Goal: Task Accomplishment & Management: Use online tool/utility

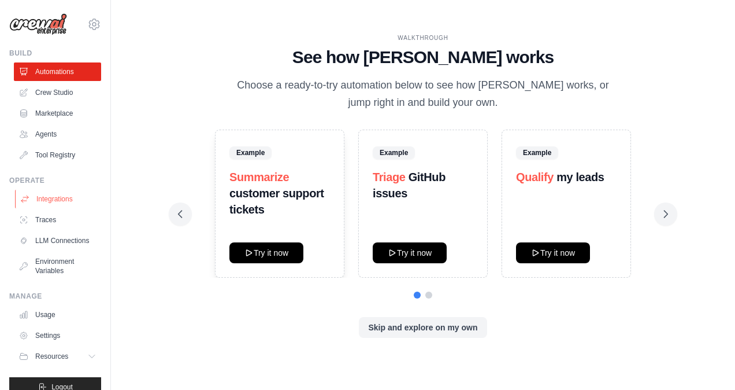
click at [60, 194] on link "Integrations" at bounding box center [58, 199] width 87 height 18
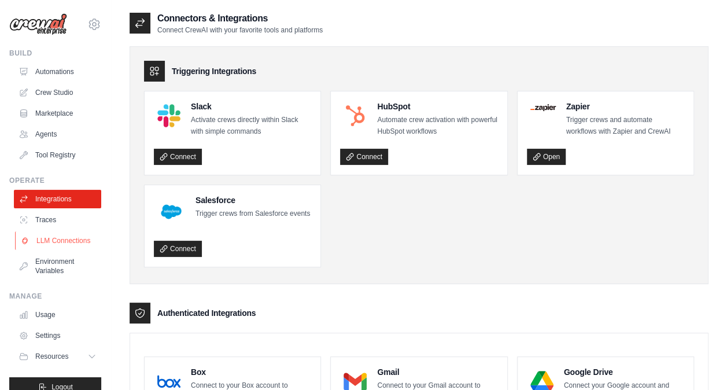
click at [68, 234] on link "LLM Connections" at bounding box center [58, 240] width 87 height 18
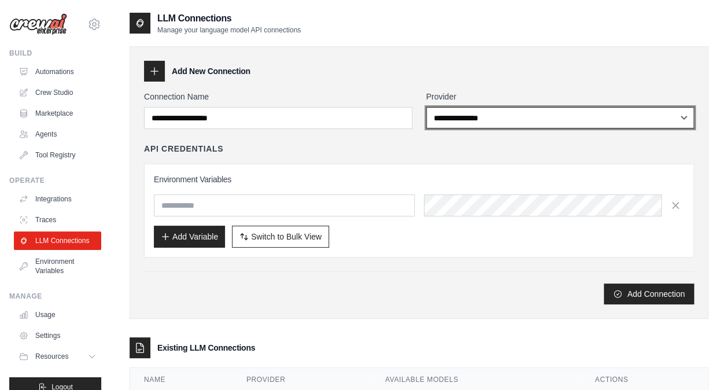
click at [478, 114] on select "**********" at bounding box center [560, 117] width 268 height 21
select select "******"
click at [426, 107] on select "**********" at bounding box center [560, 117] width 268 height 21
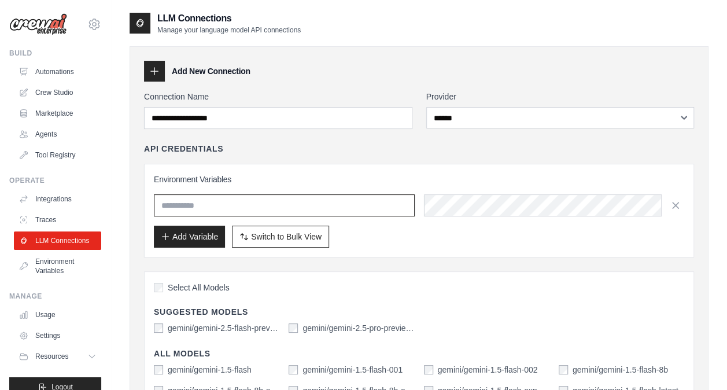
click at [293, 205] on input "text" at bounding box center [284, 205] width 261 height 22
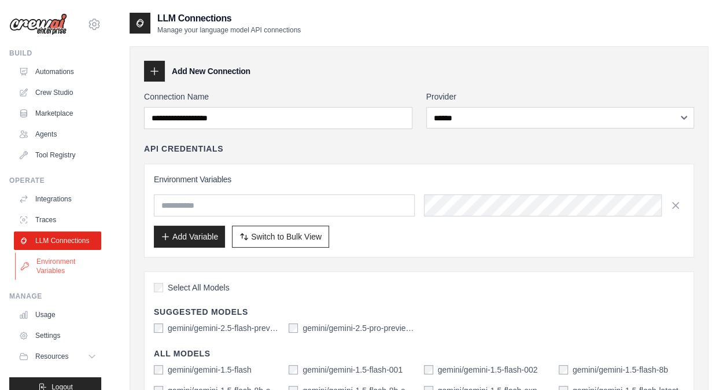
click at [64, 276] on link "Environment Variables" at bounding box center [58, 266] width 87 height 28
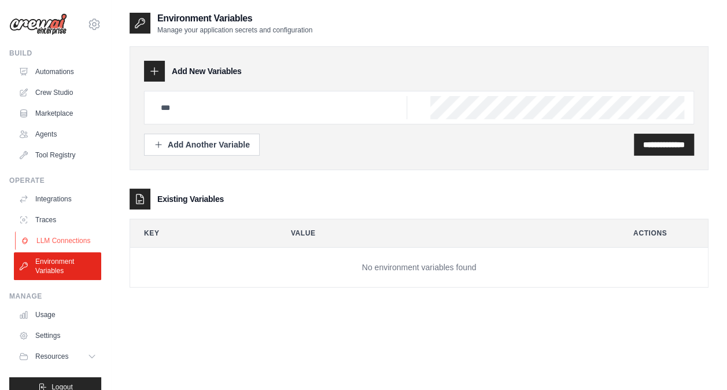
click at [61, 243] on link "LLM Connections" at bounding box center [58, 240] width 87 height 18
select select "******"
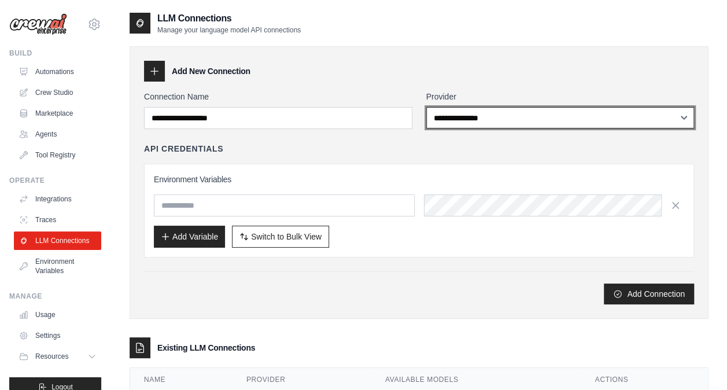
click at [476, 119] on select "**********" at bounding box center [560, 117] width 268 height 21
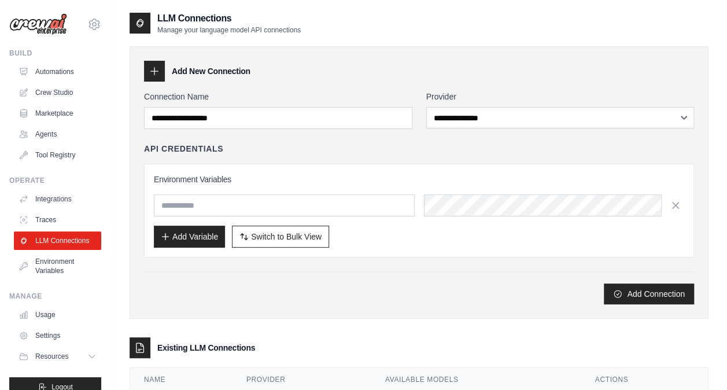
click at [462, 308] on div "**********" at bounding box center [418, 182] width 579 height 272
click at [55, 269] on link "Environment Variables" at bounding box center [58, 266] width 87 height 28
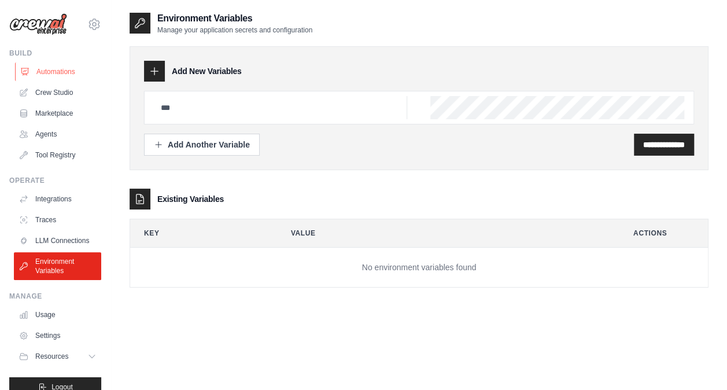
click at [54, 64] on link "Automations" at bounding box center [58, 71] width 87 height 18
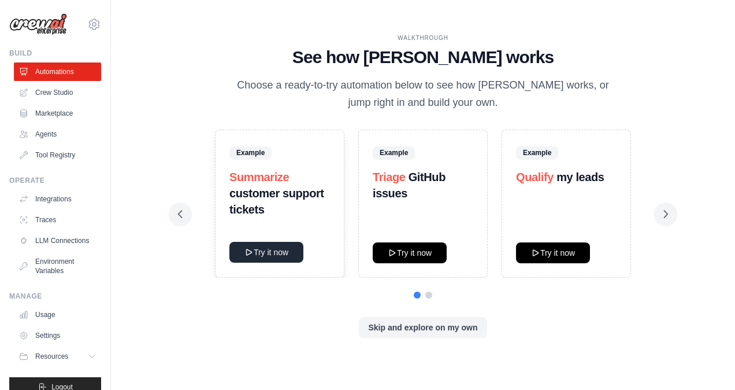
click at [273, 250] on button "Try it now" at bounding box center [267, 252] width 74 height 21
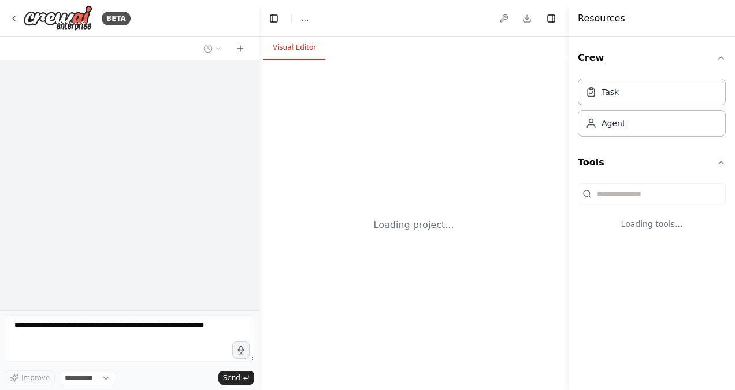
select select "****"
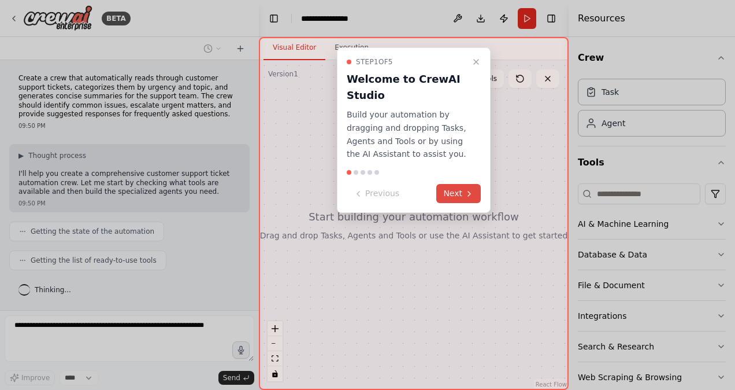
click at [461, 190] on button "Next" at bounding box center [458, 193] width 45 height 19
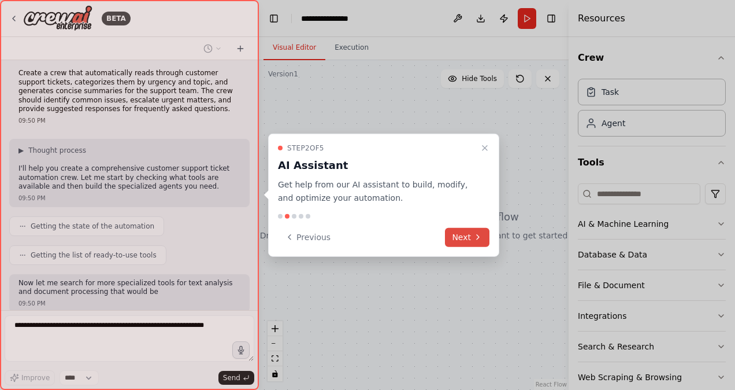
scroll to position [73, 0]
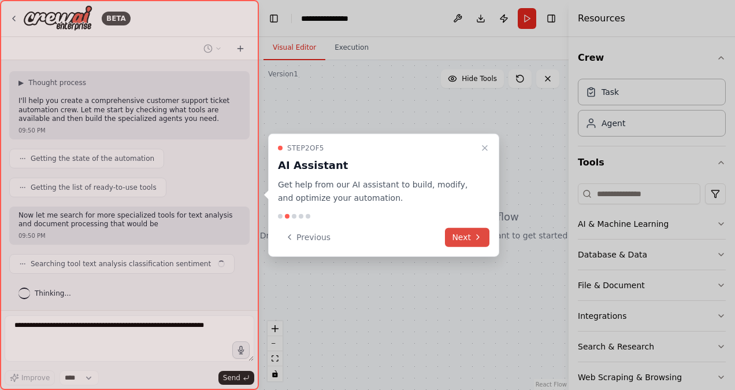
click at [464, 232] on button "Next" at bounding box center [467, 236] width 45 height 19
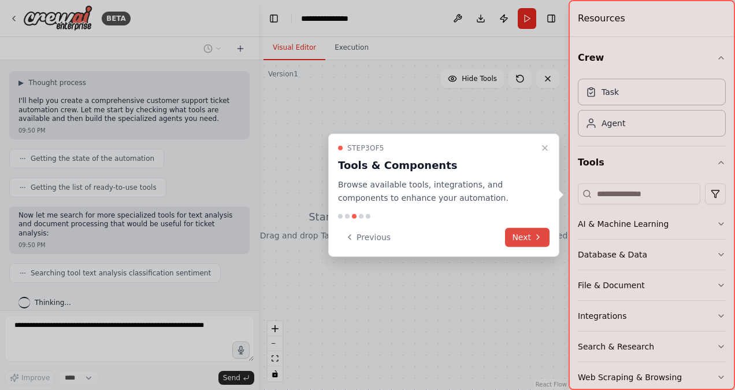
click at [523, 236] on button "Next" at bounding box center [527, 236] width 45 height 19
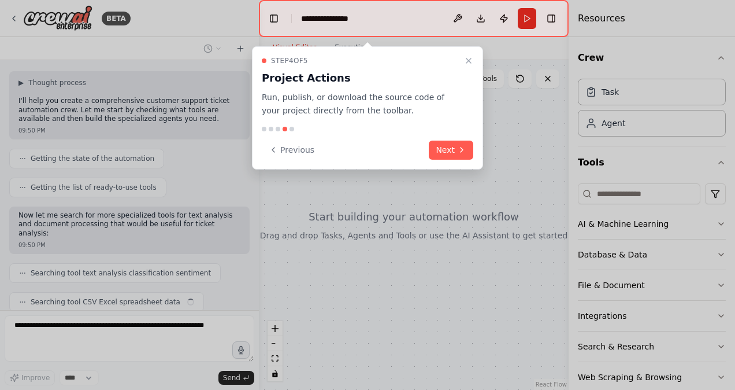
scroll to position [101, 0]
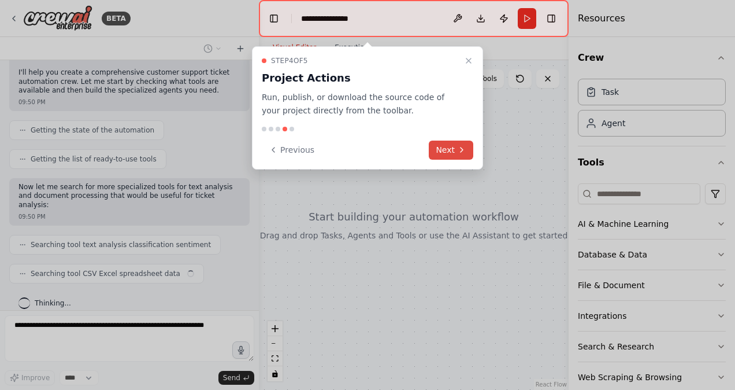
click at [451, 147] on button "Next" at bounding box center [451, 149] width 45 height 19
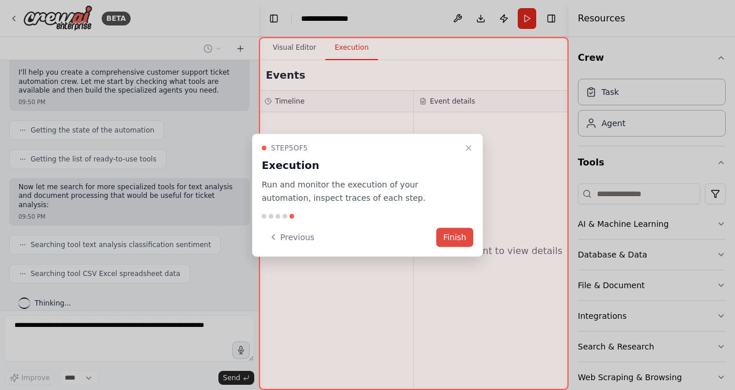
click at [465, 235] on button "Finish" at bounding box center [454, 236] width 37 height 19
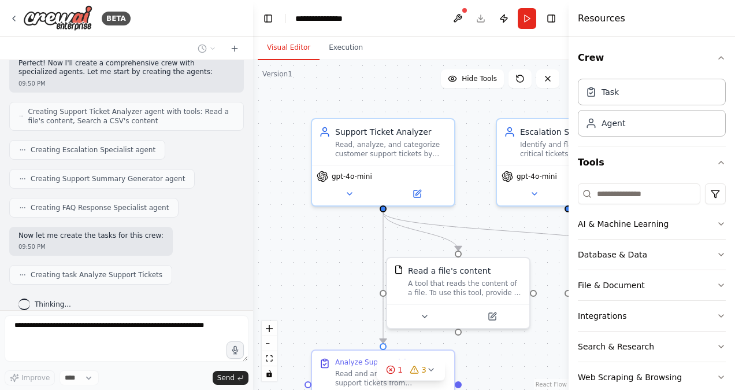
scroll to position [348, 0]
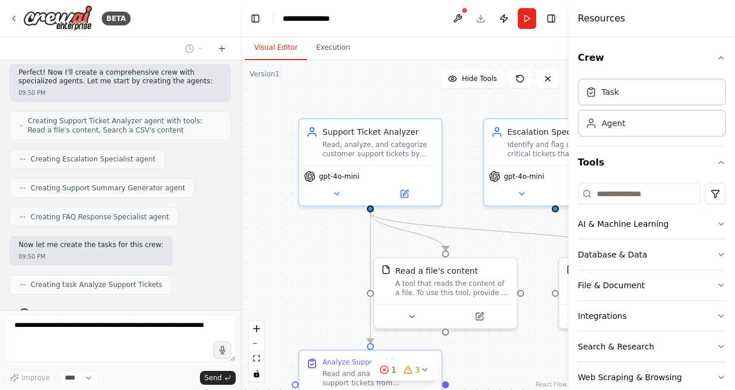
drag, startPoint x: 256, startPoint y: 223, endPoint x: 239, endPoint y: 119, distance: 104.8
click at [239, 119] on div "BETA Create a crew that automatically reads through customer support tickets, c…" at bounding box center [367, 195] width 735 height 390
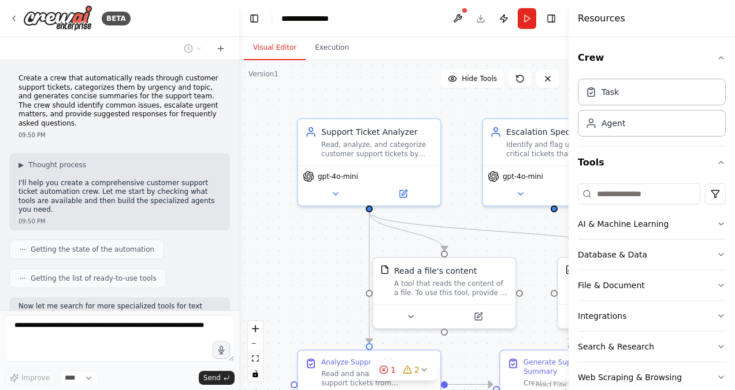
scroll to position [405, 0]
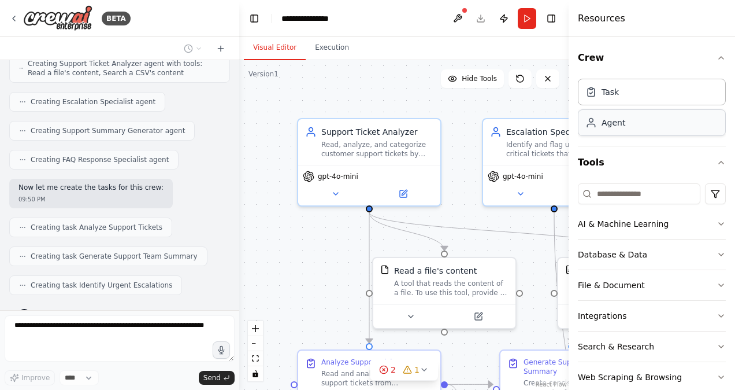
click at [608, 129] on div "Agent" at bounding box center [652, 122] width 148 height 27
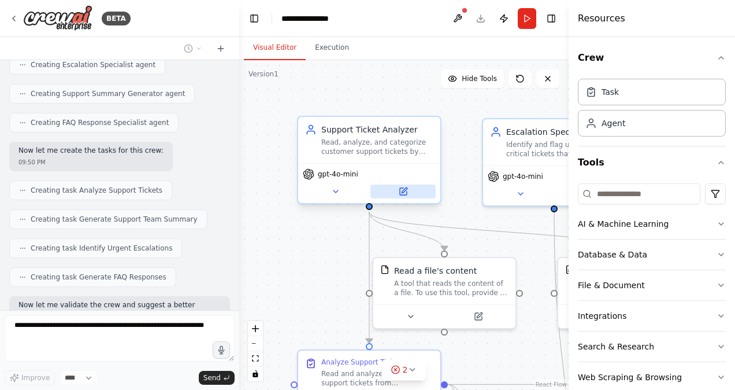
scroll to position [510, 0]
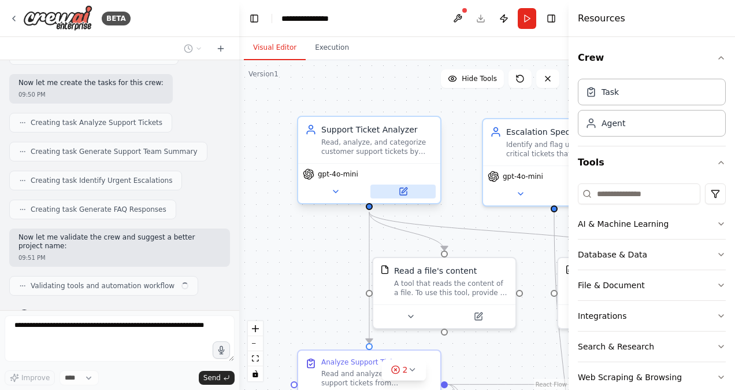
click at [408, 189] on icon at bounding box center [403, 191] width 9 height 9
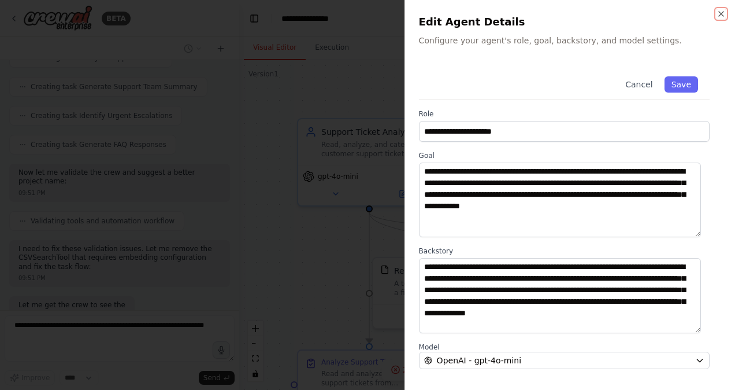
scroll to position [634, 0]
click at [669, 91] on button "Save" at bounding box center [682, 84] width 34 height 16
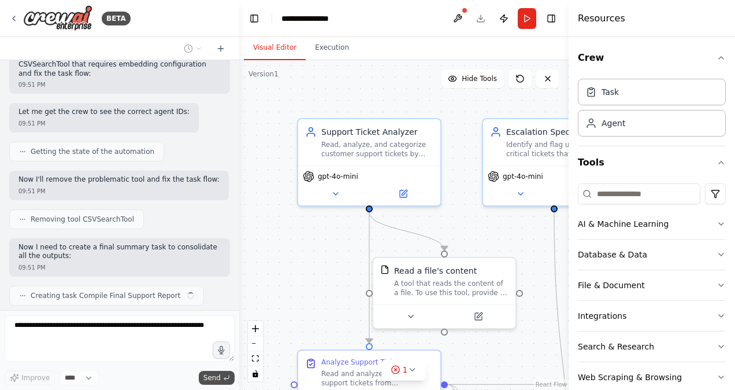
scroll to position [776, 0]
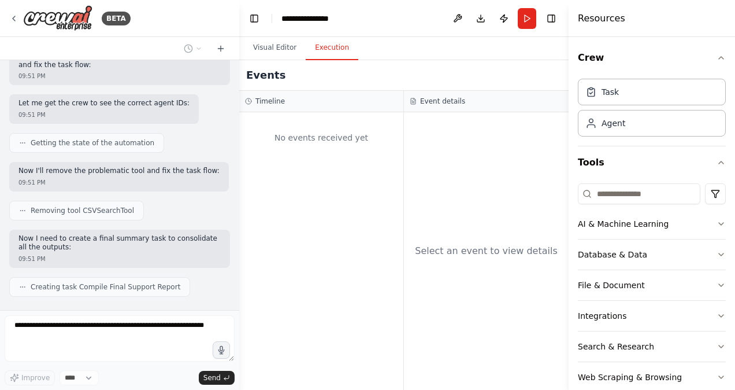
click at [335, 43] on button "Execution" at bounding box center [332, 48] width 53 height 24
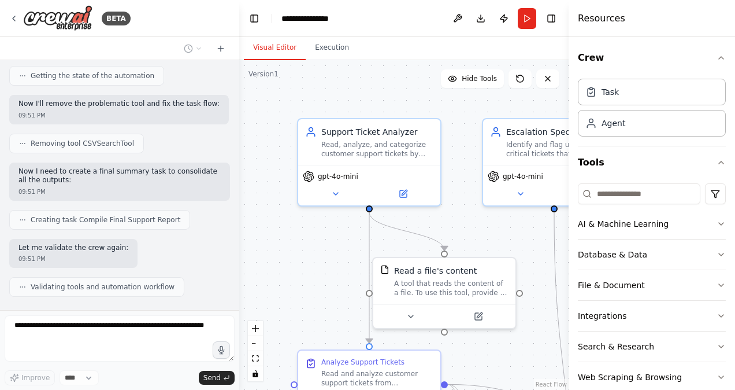
click at [271, 51] on button "Visual Editor" at bounding box center [275, 48] width 62 height 24
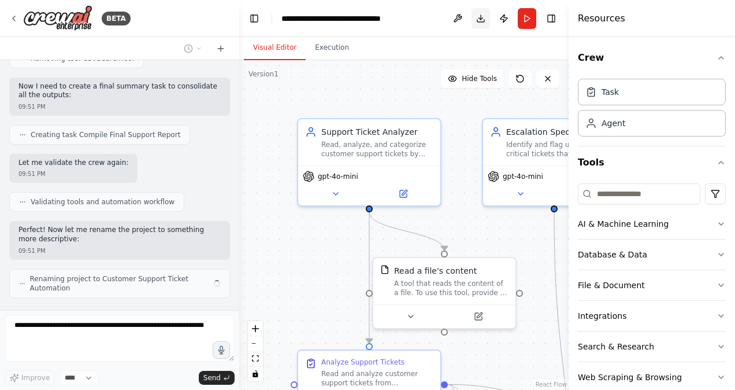
scroll to position [919, 0]
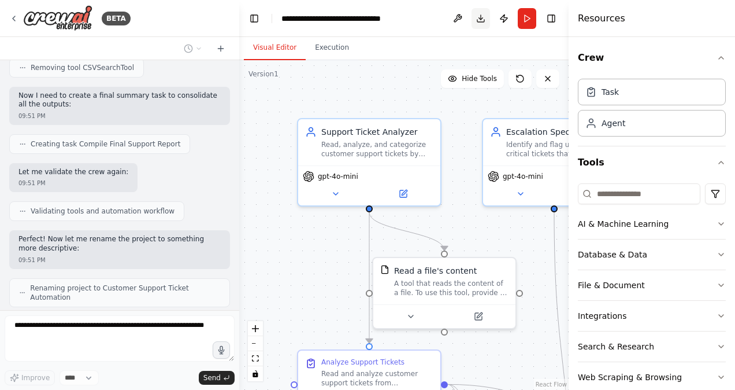
click at [482, 25] on button "Download" at bounding box center [481, 18] width 18 height 21
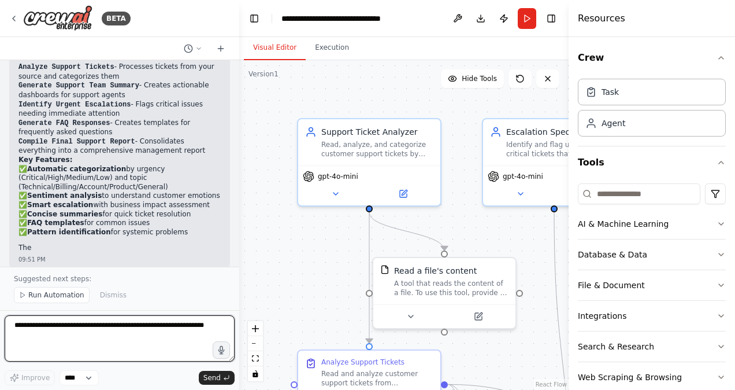
scroll to position [1347, 0]
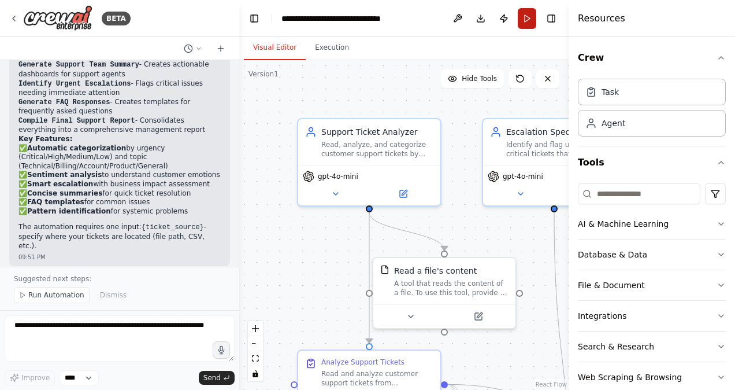
click at [524, 21] on button "Run" at bounding box center [527, 18] width 18 height 21
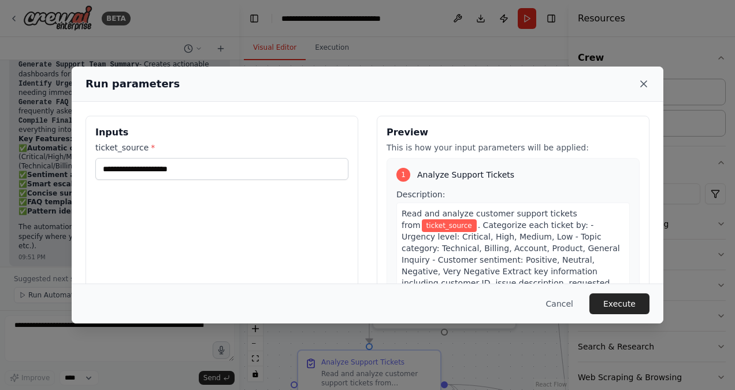
click at [645, 81] on icon at bounding box center [644, 84] width 12 height 12
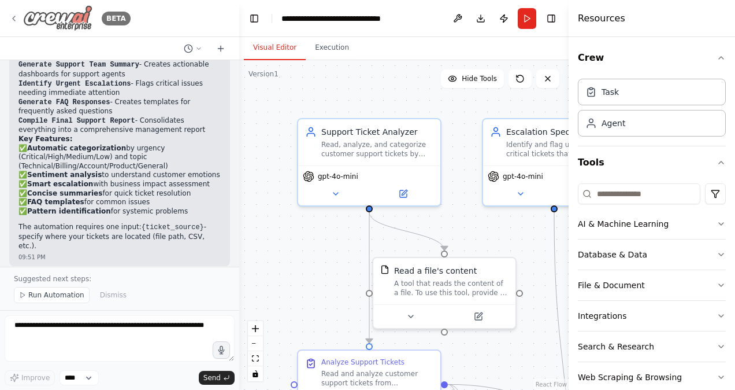
click at [13, 21] on icon at bounding box center [13, 18] width 9 height 9
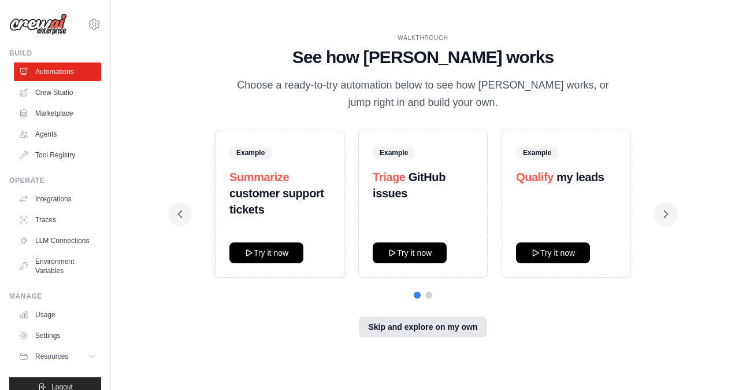
click at [441, 330] on button "Skip and explore on my own" at bounding box center [423, 326] width 128 height 21
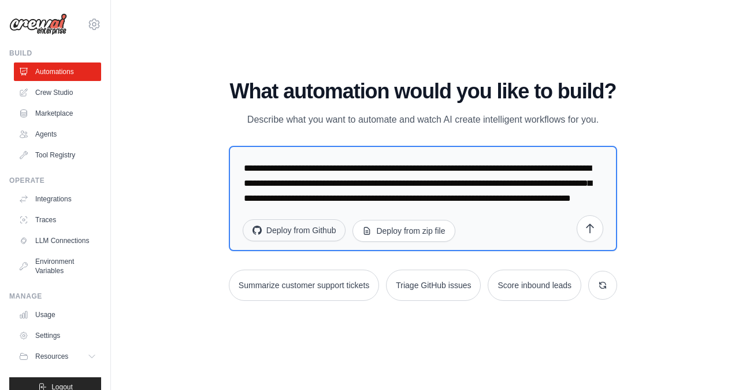
click at [302, 230] on button "Deploy from Github" at bounding box center [294, 230] width 103 height 22
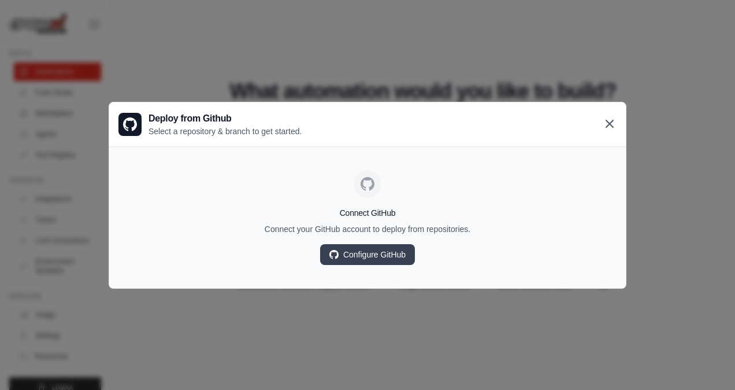
click at [609, 118] on icon at bounding box center [610, 124] width 14 height 14
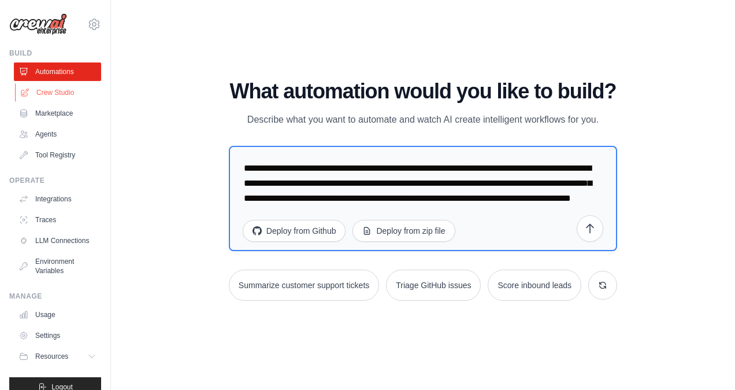
click at [52, 97] on link "Crew Studio" at bounding box center [58, 92] width 87 height 18
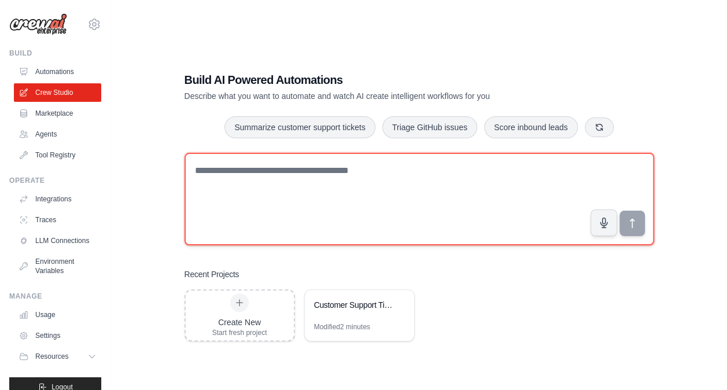
click at [274, 173] on textarea at bounding box center [418, 199] width 469 height 92
type textarea "*"
type textarea "**********"
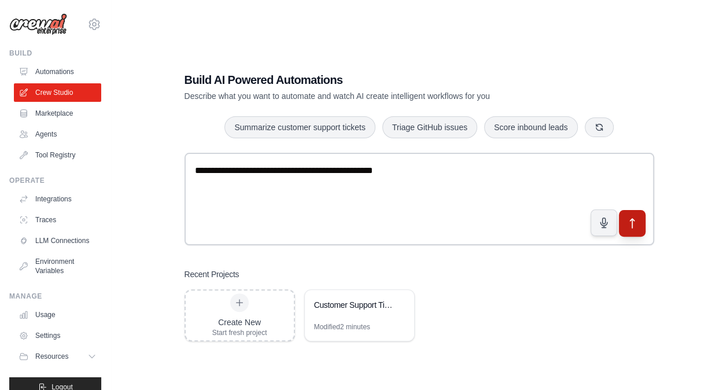
click at [637, 231] on button "submit" at bounding box center [631, 223] width 27 height 27
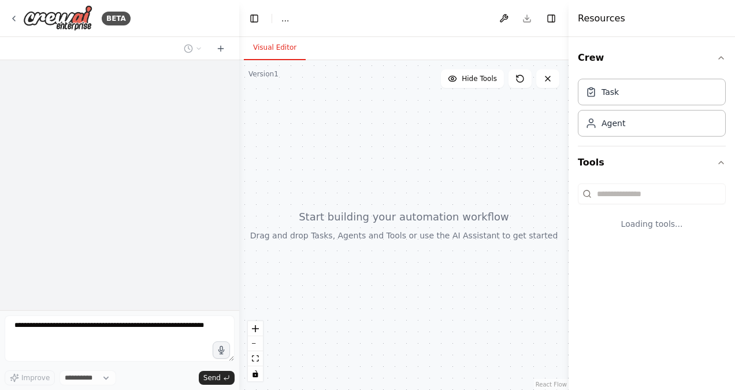
select select "****"
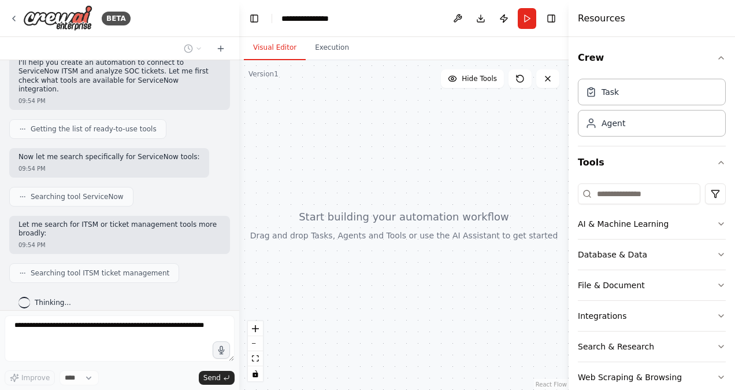
scroll to position [142, 0]
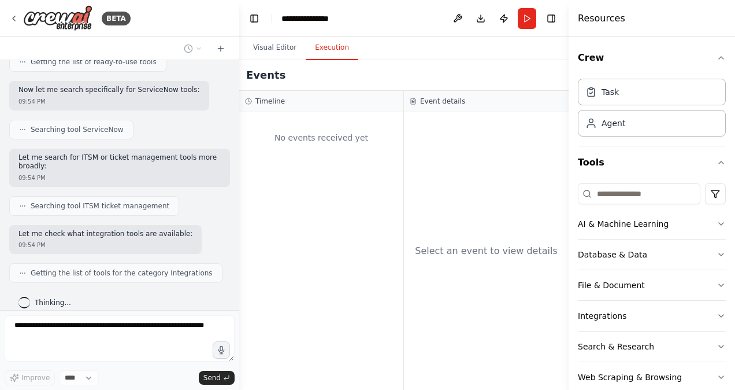
click at [325, 47] on button "Execution" at bounding box center [332, 48] width 53 height 24
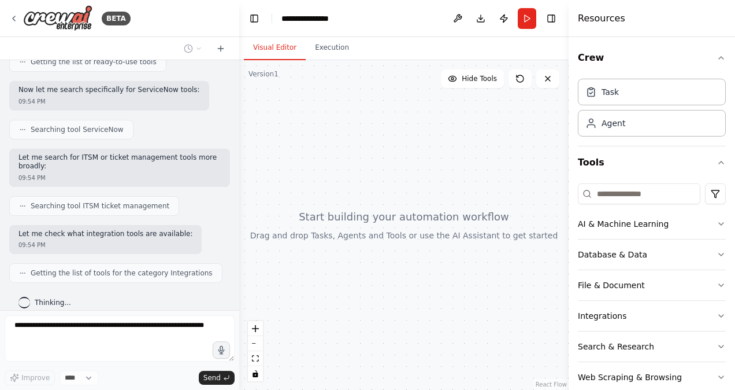
click at [280, 47] on button "Visual Editor" at bounding box center [275, 48] width 62 height 24
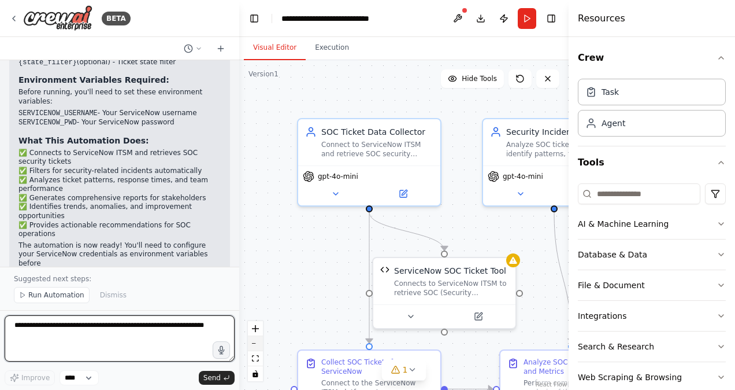
scroll to position [1666, 0]
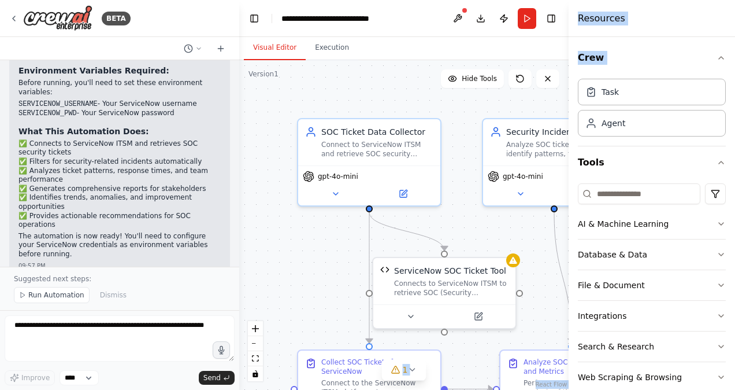
drag, startPoint x: 725, startPoint y: 136, endPoint x: 737, endPoint y: 250, distance: 114.0
click at [735, 250] on html "BETA connect to ITSM Service now and analyse SOC tickets 09:54 PM ▶ Thought pro…" at bounding box center [367, 195] width 735 height 390
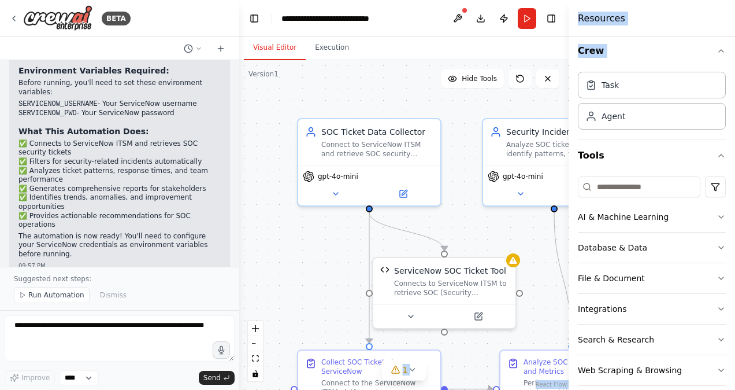
scroll to position [19, 0]
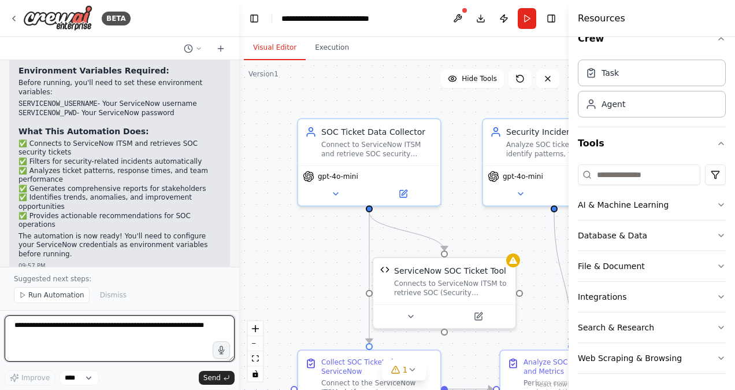
click at [35, 323] on textarea at bounding box center [120, 338] width 230 height 46
type textarea "**********"
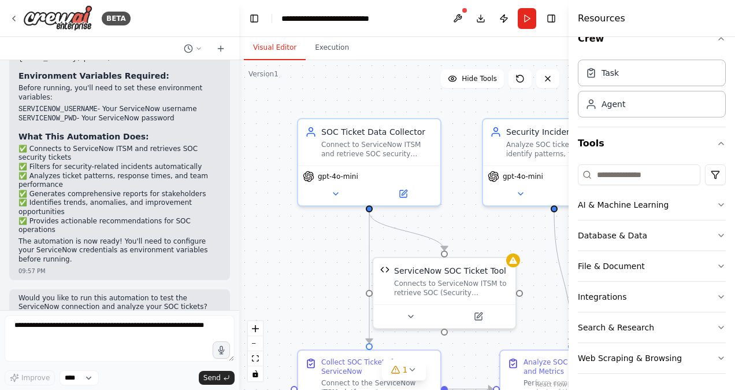
scroll to position [1690, 0]
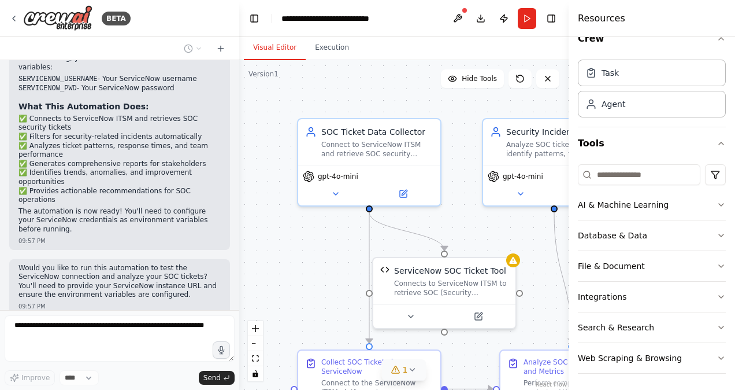
click at [410, 368] on icon at bounding box center [412, 369] width 9 height 9
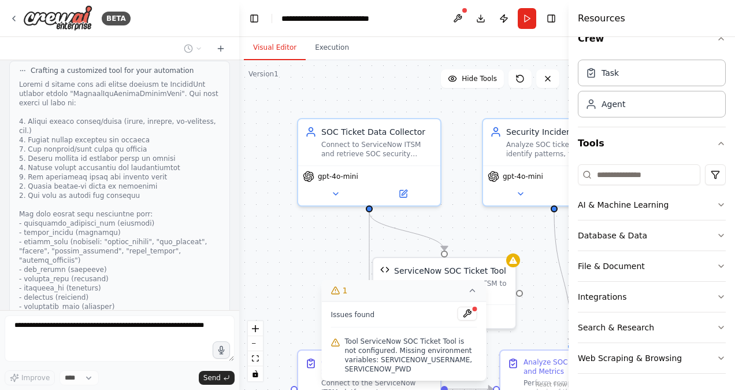
scroll to position [2108, 0]
